Goal: Information Seeking & Learning: Learn about a topic

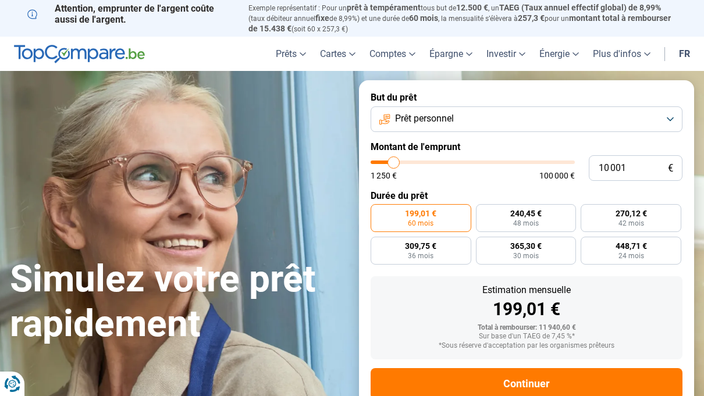
type input "14 750"
type input "14750"
type input "15 250"
type input "15250"
type input "15 500"
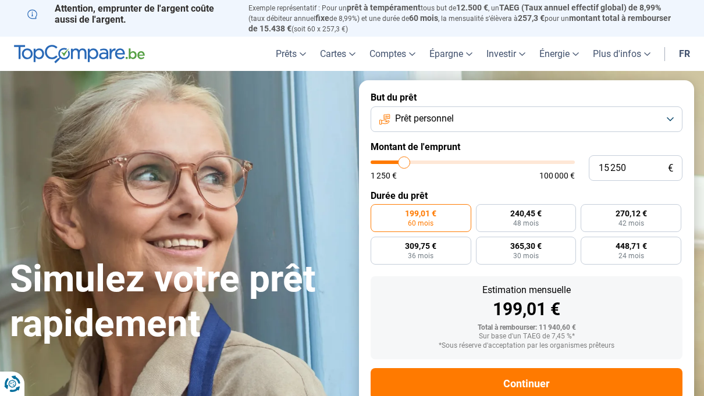
type input "15500"
type input "16 250"
type input "16250"
type input "16 750"
type input "16750"
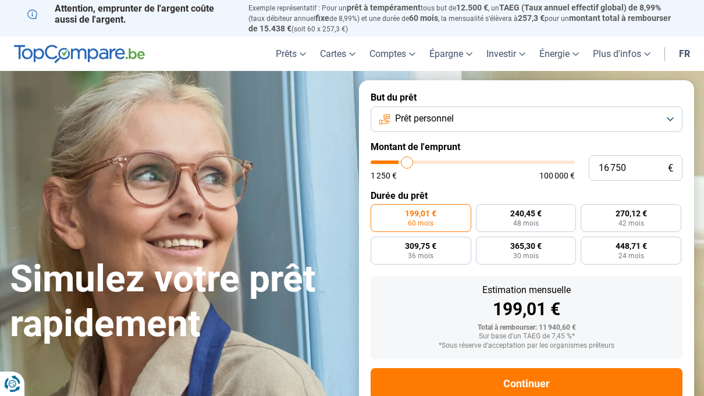
type input "17 250"
type input "17250"
type input "18 250"
type input "18250"
type input "18 750"
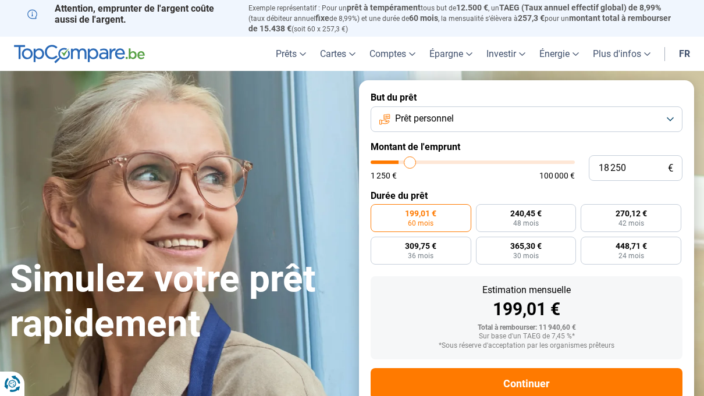
type input "18750"
type input "19 750"
type input "19750"
type input "20 500"
type input "20500"
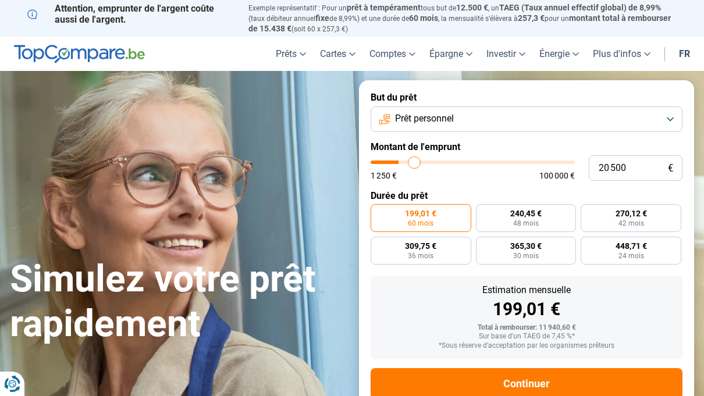
type input "21 000"
type input "21000"
type input "21 250"
type input "21250"
type input "21 500"
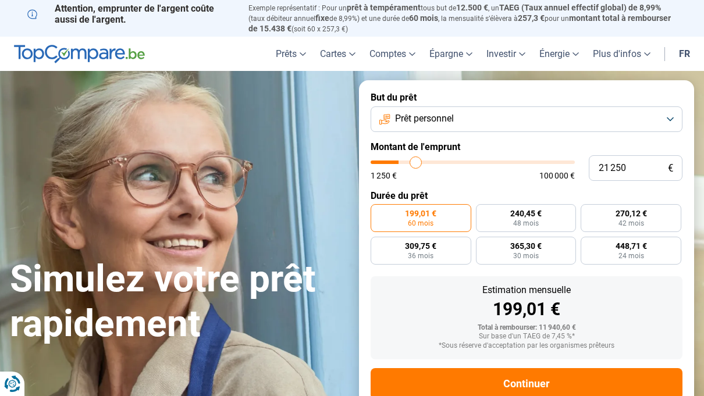
type input "21500"
type input "22 000"
type input "22000"
type input "22 250"
type input "22250"
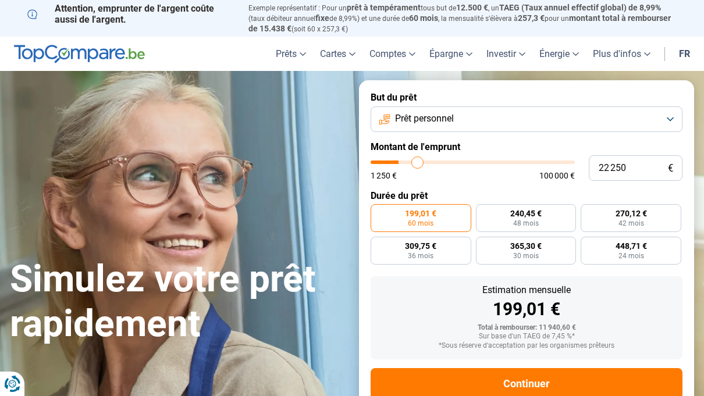
type input "22 500"
type input "22500"
type input "22 750"
type input "22750"
type input "23 500"
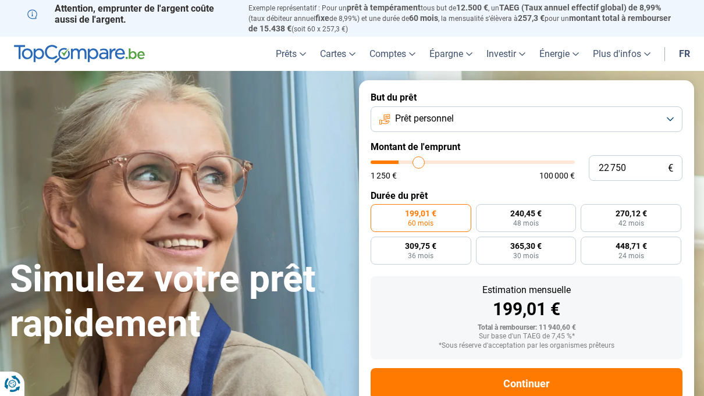
type input "23500"
type input "24 000"
type input "24000"
type input "24 500"
type input "24500"
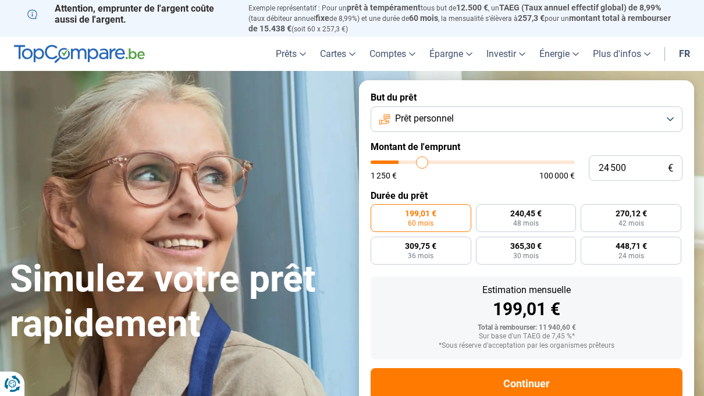
type input "25 250"
type input "25250"
type input "25 750"
type input "25750"
type input "26 000"
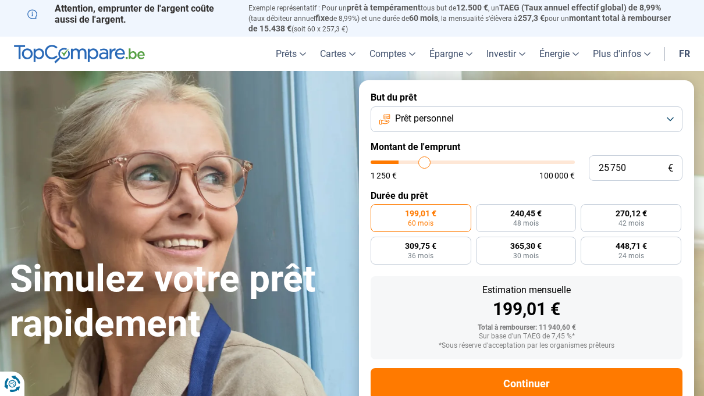
type input "26000"
type input "26 750"
type input "26750"
type input "27 250"
type input "27250"
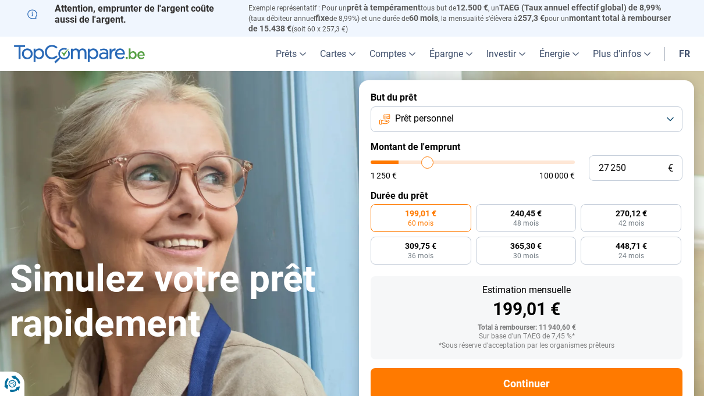
type input "27 500"
type input "27500"
type input "28 000"
type input "28000"
type input "28 250"
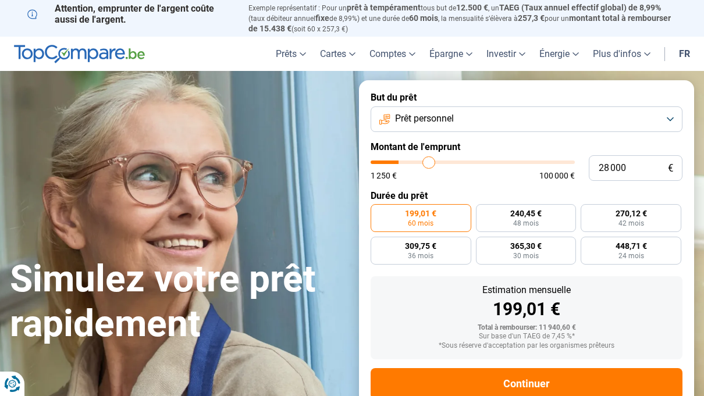
type input "28250"
type input "28 500"
type input "28500"
type input "28 750"
type input "28750"
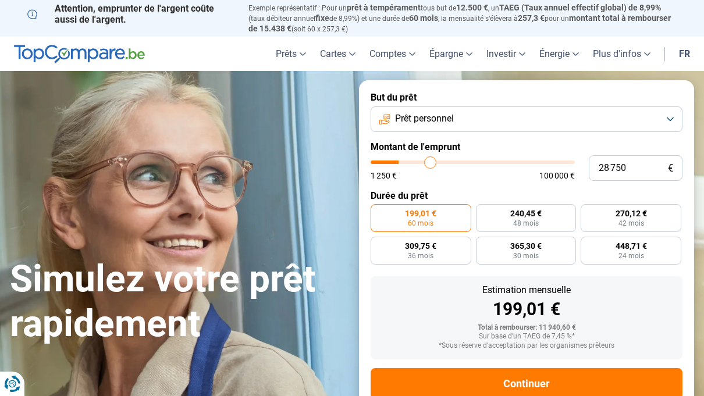
type input "29 000"
type input "29000"
type input "29 750"
type input "29750"
type input "30 000"
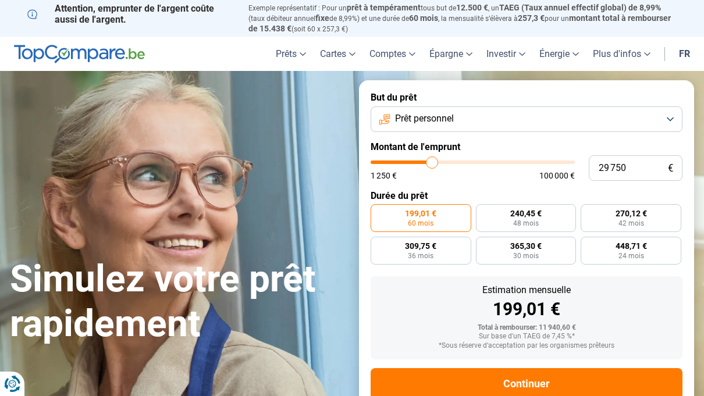
type input "30000"
type input "30 250"
type input "30250"
type input "31 000"
type input "31000"
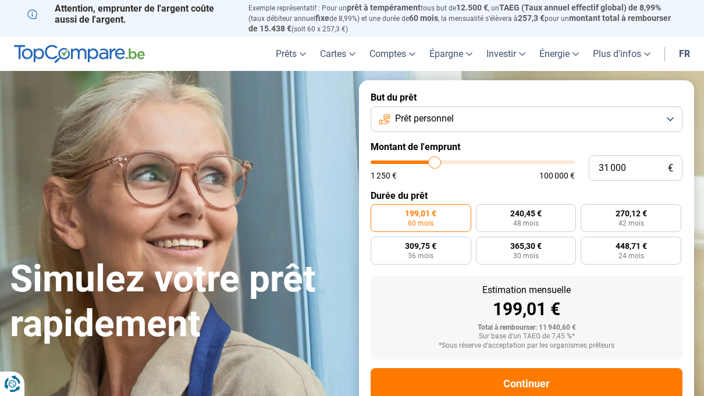
type input "31 250"
type input "31250"
type input "31 750"
type input "31750"
type input "32 000"
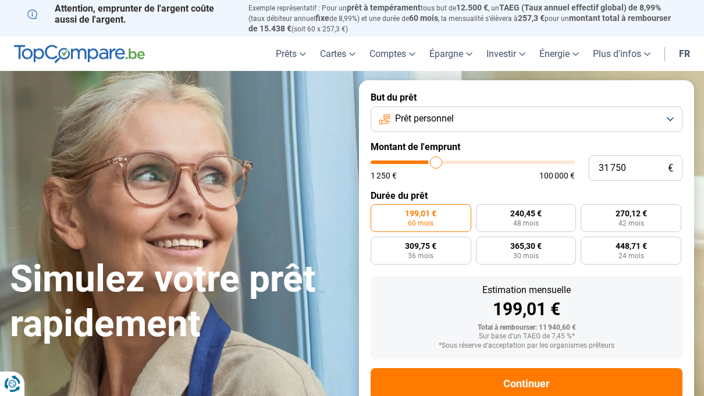
type input "32000"
type input "32 500"
type input "32500"
type input "32 750"
type input "32750"
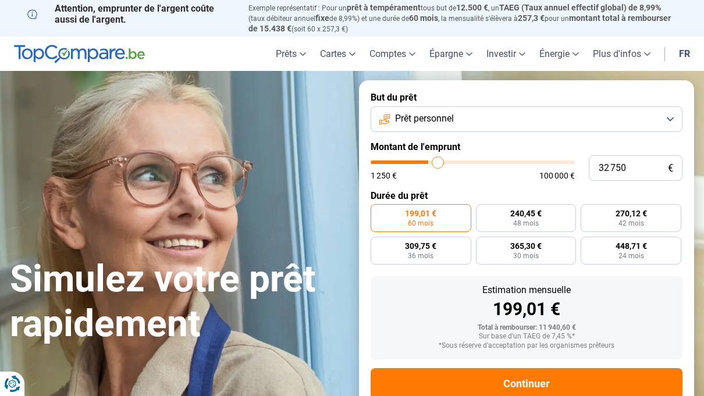
type input "33 250"
type input "33250"
type input "33 500"
type input "33500"
type input "34 000"
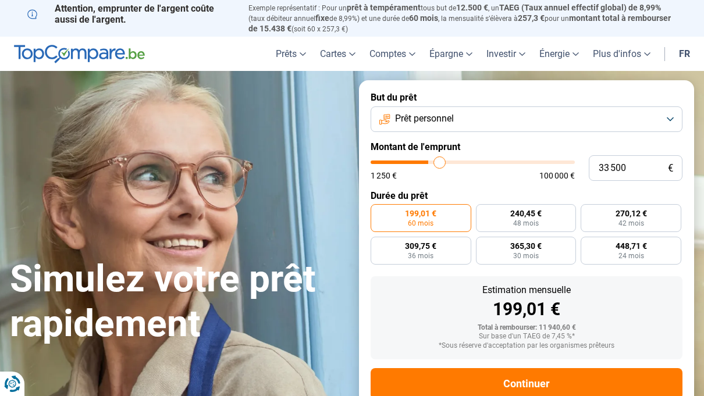
type input "34000"
type input "34 500"
type input "34500"
type input "35 000"
type input "35000"
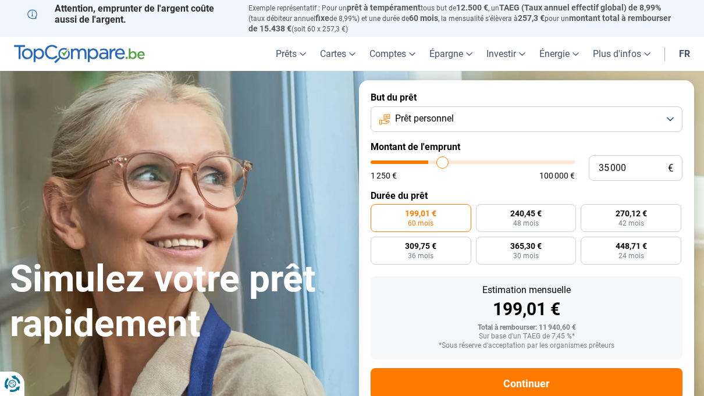
type input "35 500"
type input "35500"
type input "36 000"
type input "36000"
type input "36 500"
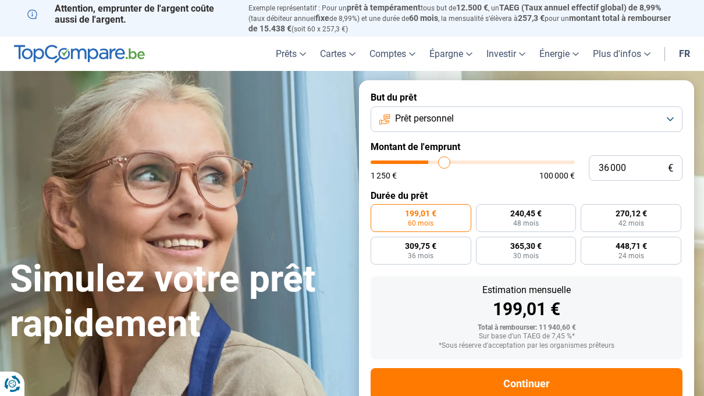
type input "36500"
type input "37 250"
type input "37250"
type input "37 500"
type input "37500"
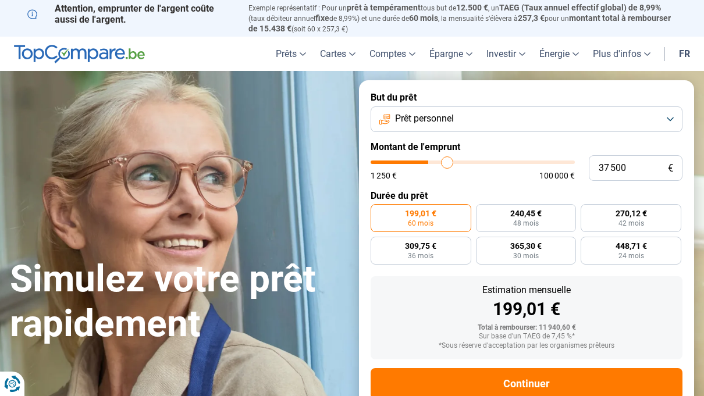
type input "38 000"
type input "38000"
type input "38 500"
type input "38500"
type input "38 750"
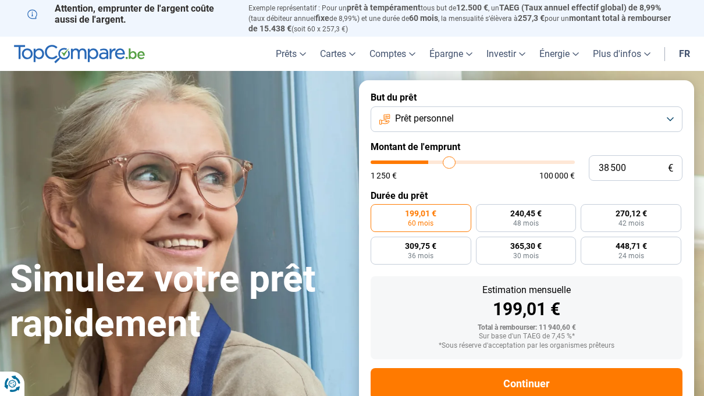
type input "38750"
type input "39 000"
type input "39000"
type input "39 250"
type input "39250"
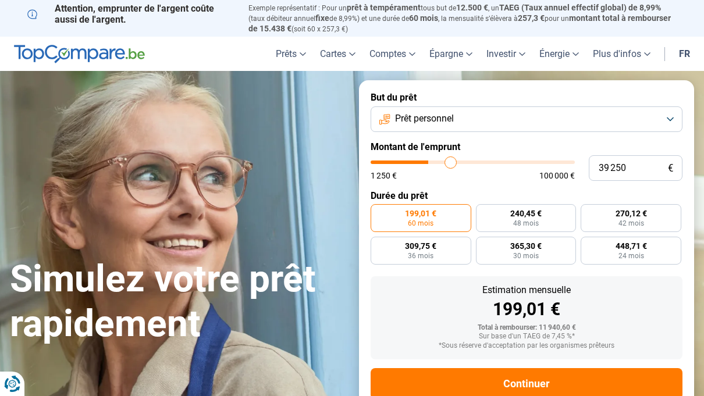
type input "39 500"
type input "39500"
type input "40 000"
type input "40000"
type input "40 250"
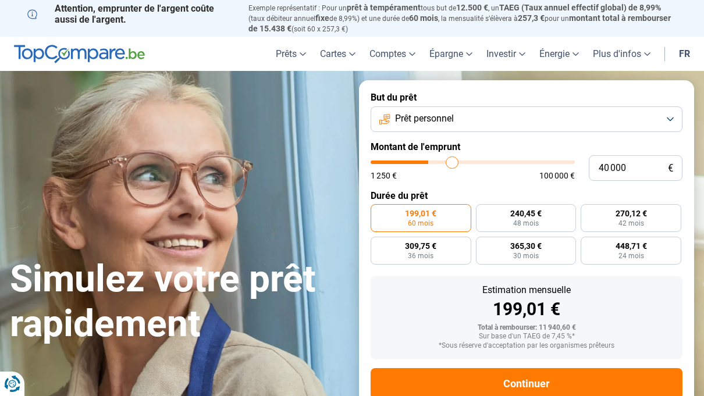
type input "40250"
type input "40 500"
type input "40500"
type input "41 000"
type input "41000"
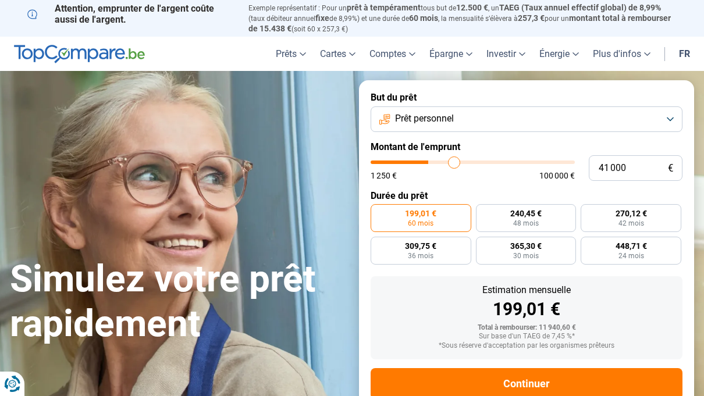
type input "41 500"
type input "41500"
type input "42 000"
type input "42000"
type input "42 750"
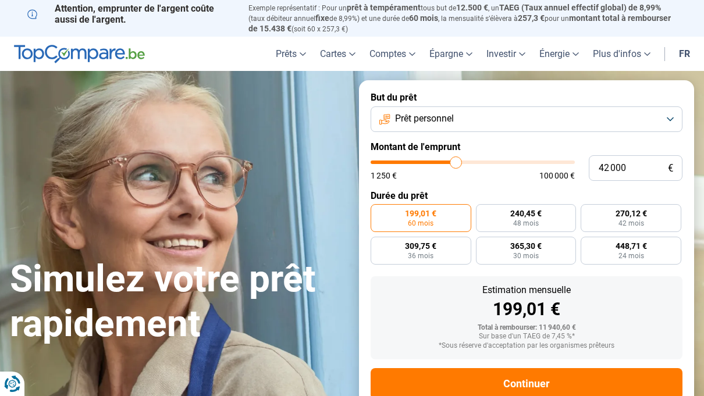
type input "42750"
type input "43 000"
type input "43000"
type input "43 500"
type input "43500"
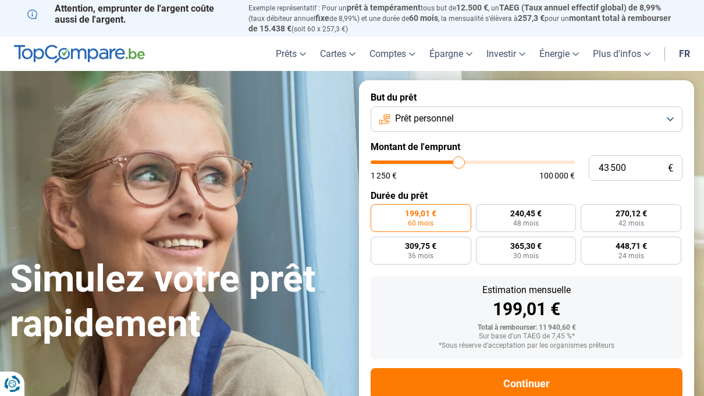
type input "44 250"
type input "44250"
type input "44 750"
type input "44750"
type input "45 250"
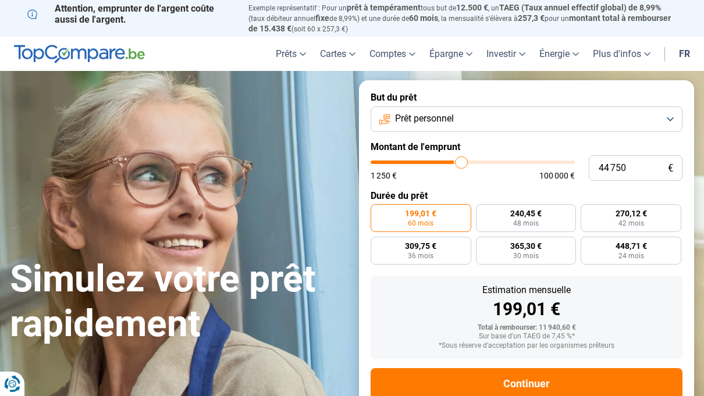
type input "45250"
type input "45 750"
type input "45750"
type input "46 250"
type input "46250"
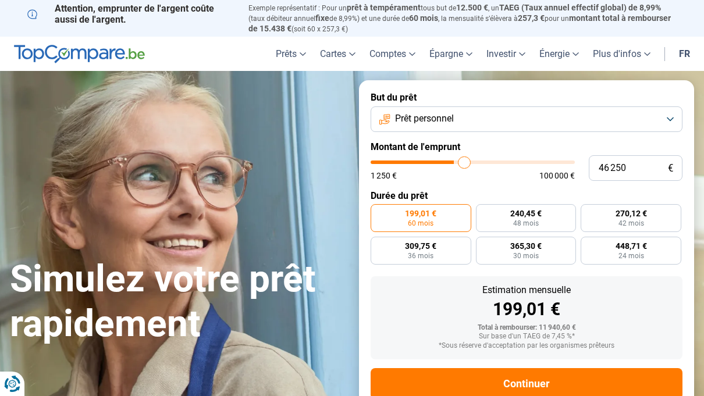
type input "46 750"
type input "46750"
type input "47 500"
type input "47500"
type input "47 750"
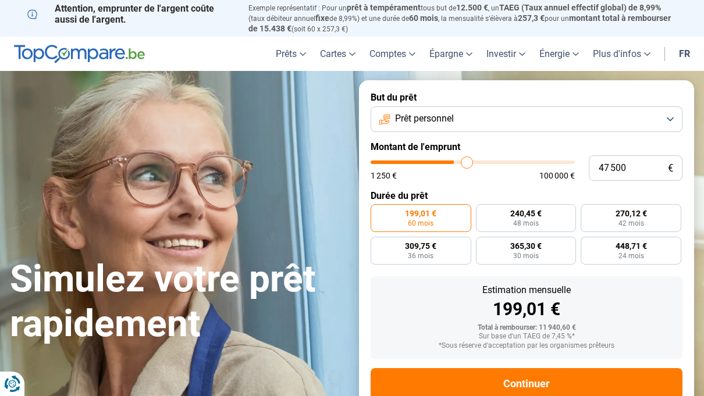
type input "47750"
type input "48 250"
type input "48250"
type input "48 750"
type input "48750"
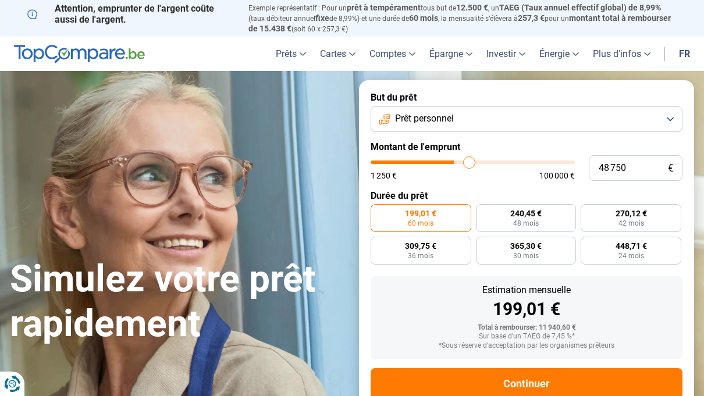
type input "49 000"
type input "49000"
type input "49 500"
type input "49500"
type input "49 750"
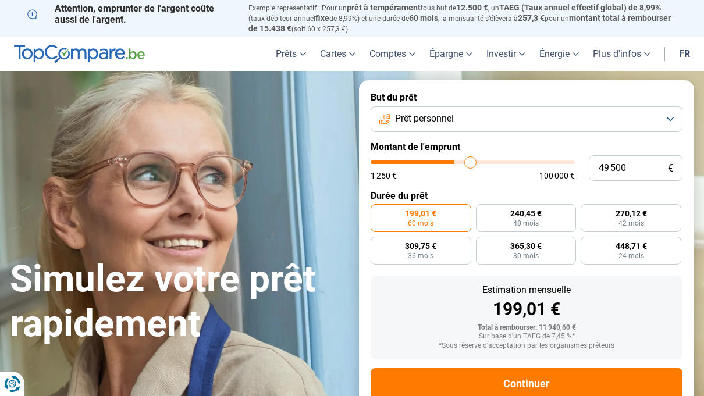
type input "49750"
type input "50 250"
type input "50250"
type input "50 500"
type input "50500"
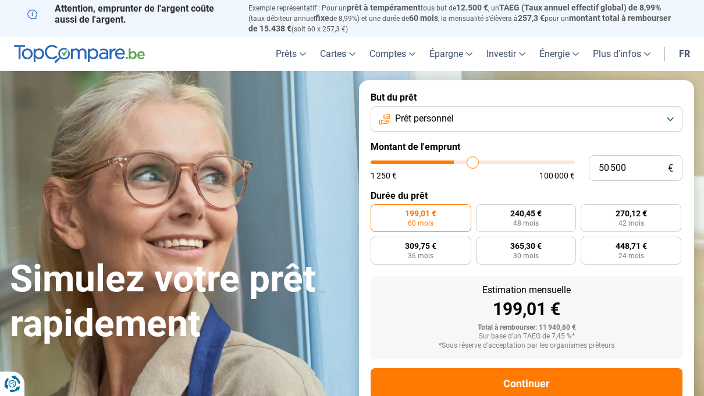
type input "50 750"
type input "50750"
type input "51 000"
type input "51000"
type input "51 250"
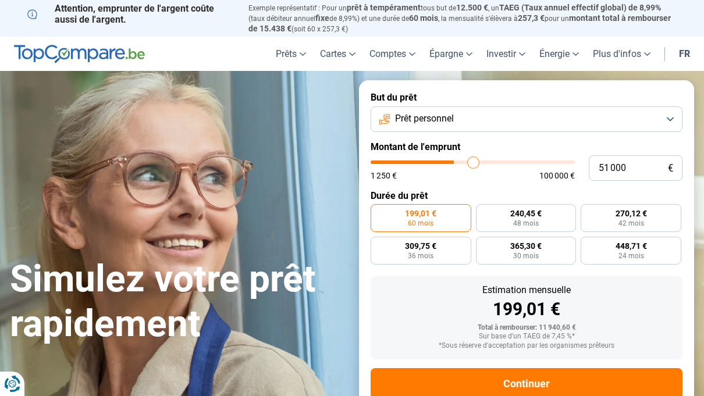
type input "51250"
type input "51 750"
type input "51750"
type input "52 000"
type input "52000"
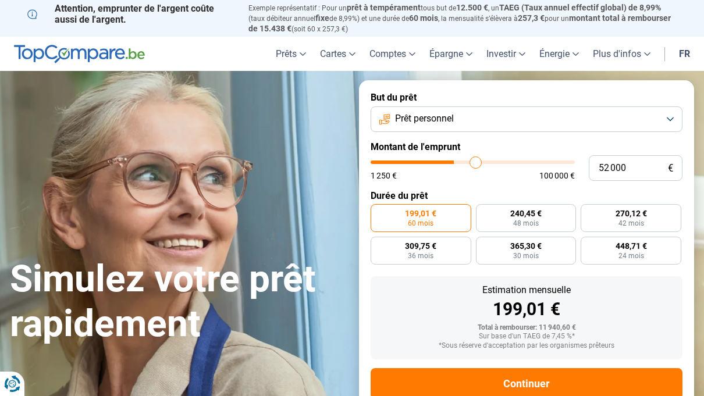
type input "52 250"
type input "52250"
type input "52 500"
type input "52500"
type input "52 750"
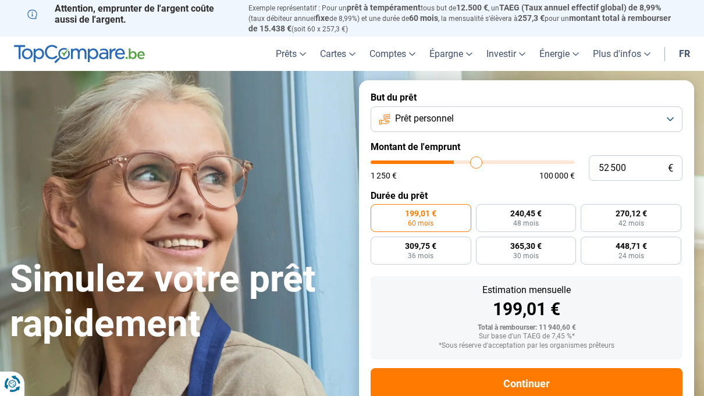
type input "52750"
type input "53 250"
type input "53250"
type input "53 500"
type input "53500"
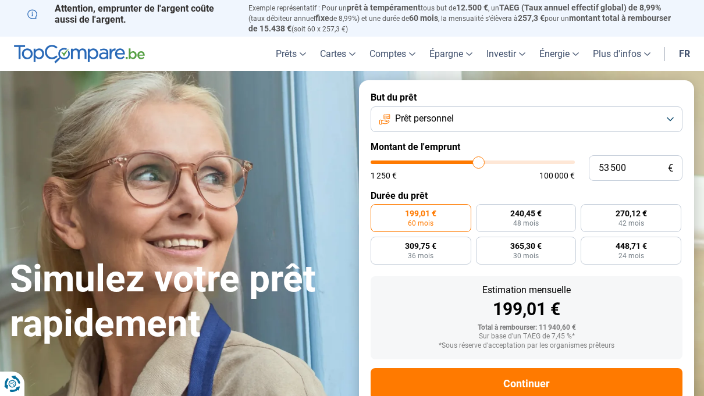
type input "53 750"
type input "53750"
type input "54 000"
type input "54000"
radio input "false"
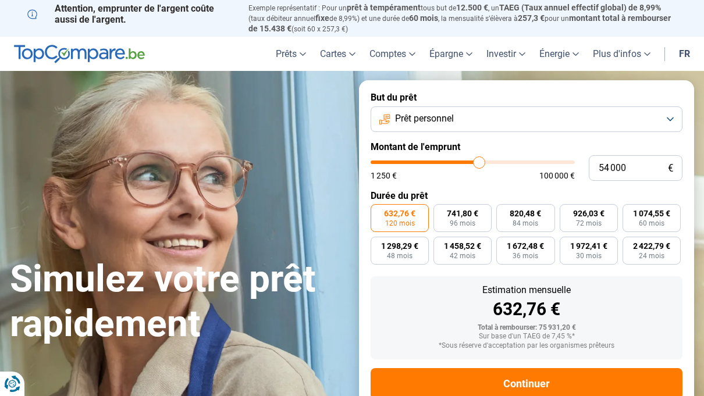
scroll to position [12, 0]
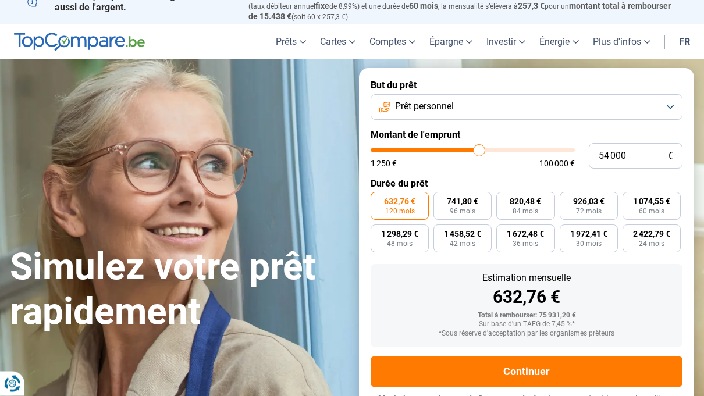
type input "53 250"
type input "53250"
type input "53 500"
type input "53500"
type input "53 750"
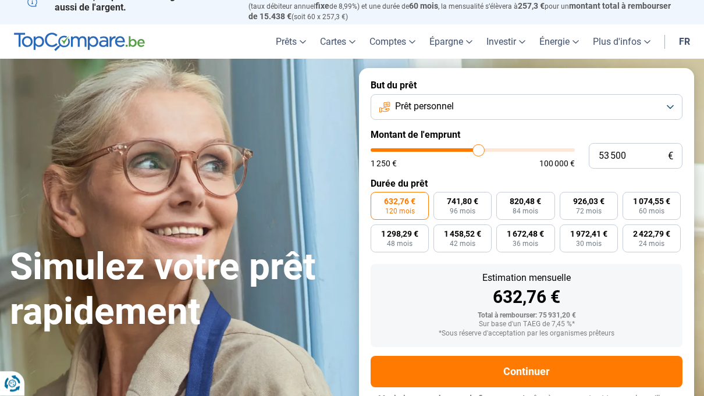
type input "53750"
type input "54 000"
type input "54000"
type input "54 250"
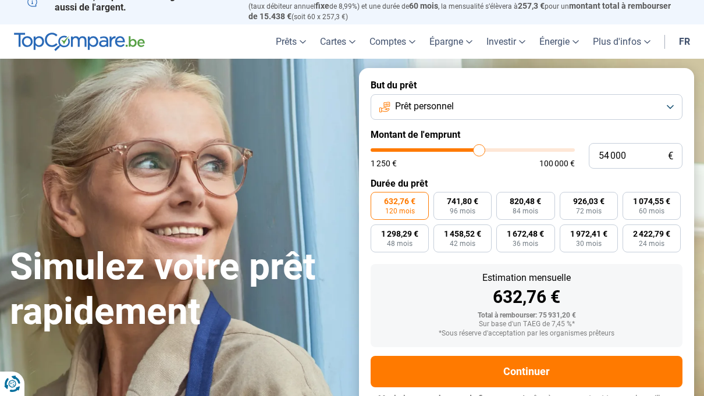
type input "54250"
type input "54 750"
type input "54750"
type input "55 000"
type input "55000"
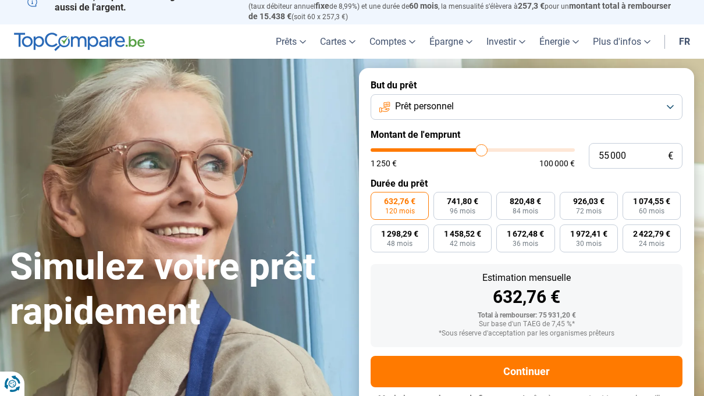
type input "55 250"
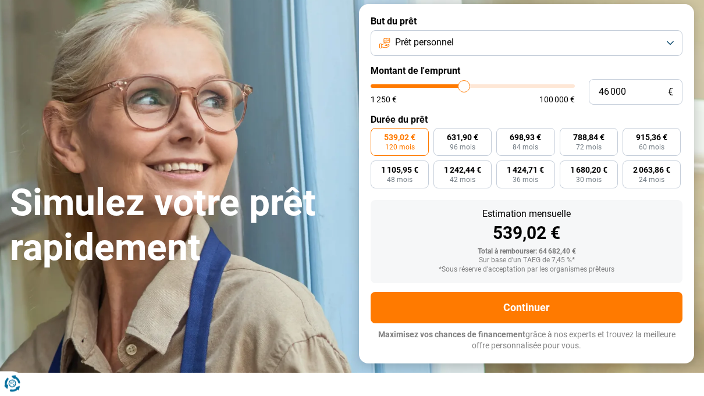
scroll to position [76, 0]
